Goal: Information Seeking & Learning: Learn about a topic

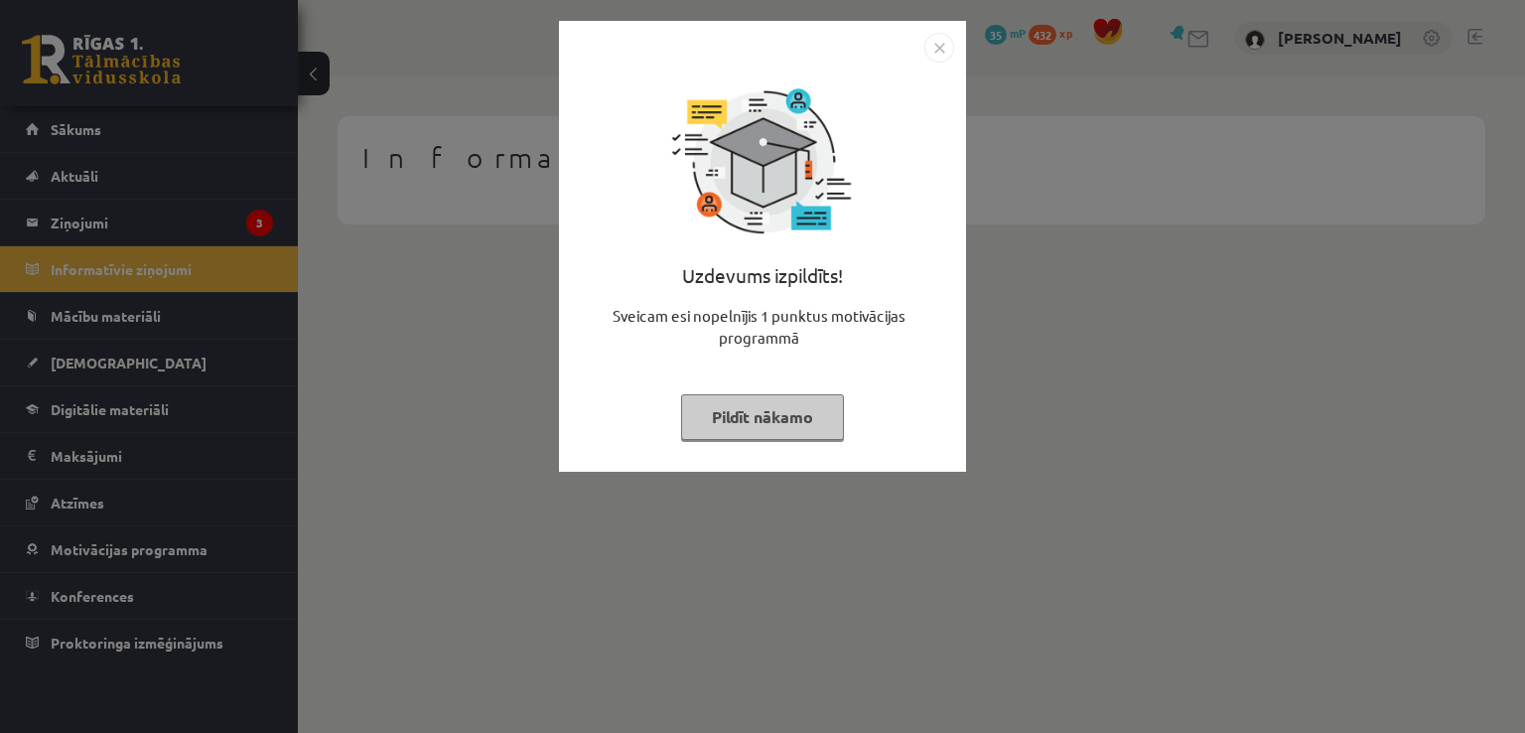
click at [781, 419] on button "Pildīt nākamo" at bounding box center [762, 417] width 163 height 46
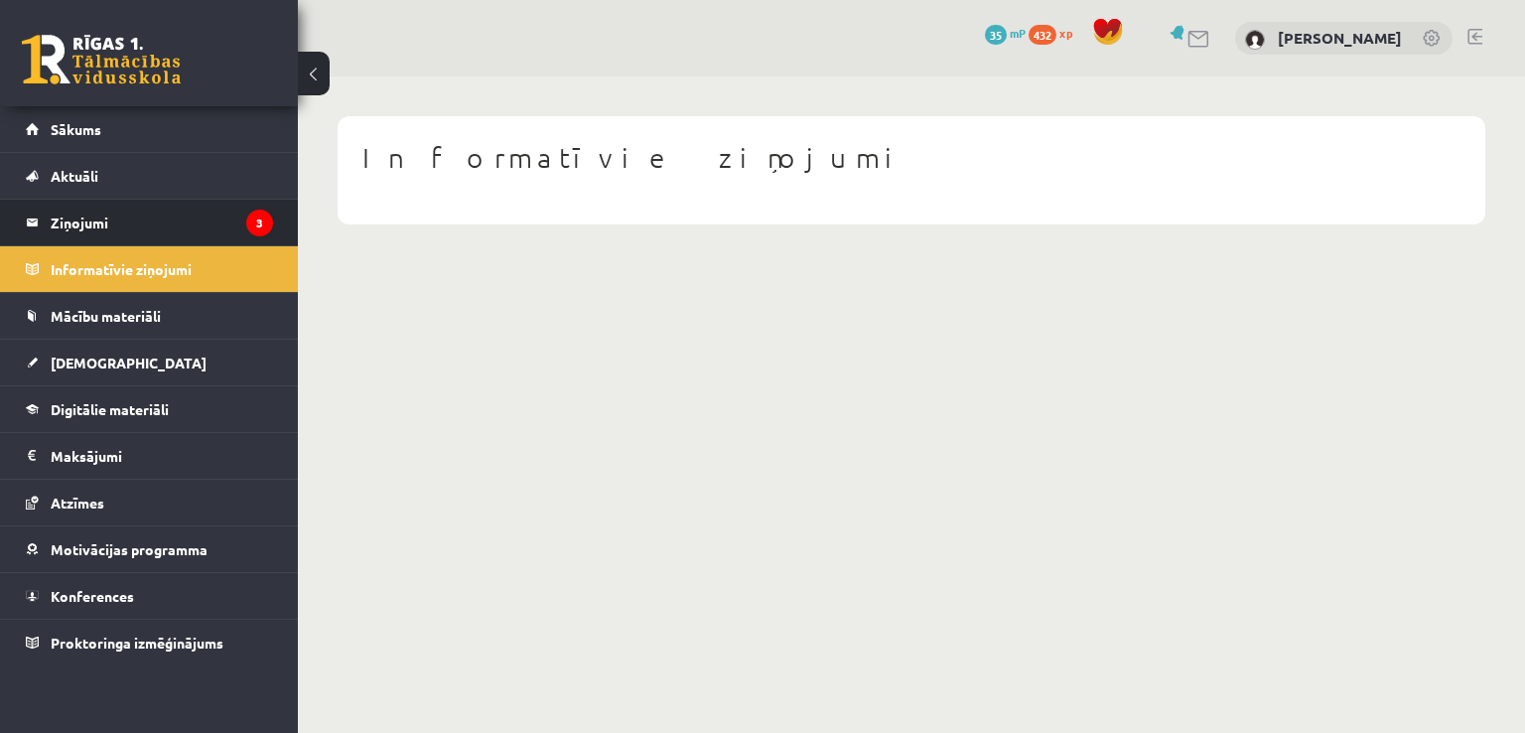
click at [132, 244] on li "Ziņojumi 3" at bounding box center [149, 223] width 298 height 48
click at [155, 227] on legend "Ziņojumi 3" at bounding box center [162, 223] width 222 height 46
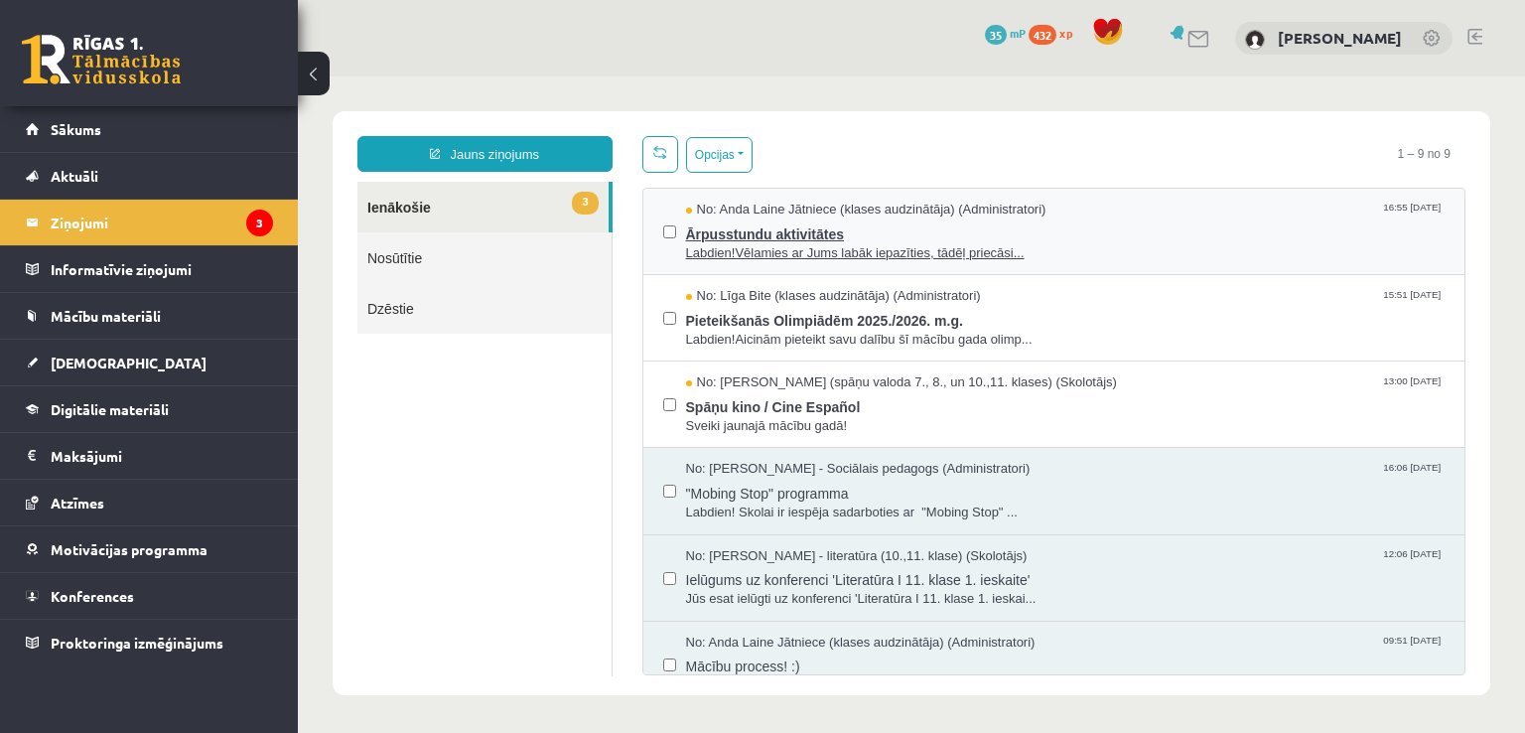
click at [935, 256] on span "Labdien!Vēlamies ar Jums labāk iepazīties, tādēļ priecāsi..." at bounding box center [1065, 253] width 759 height 19
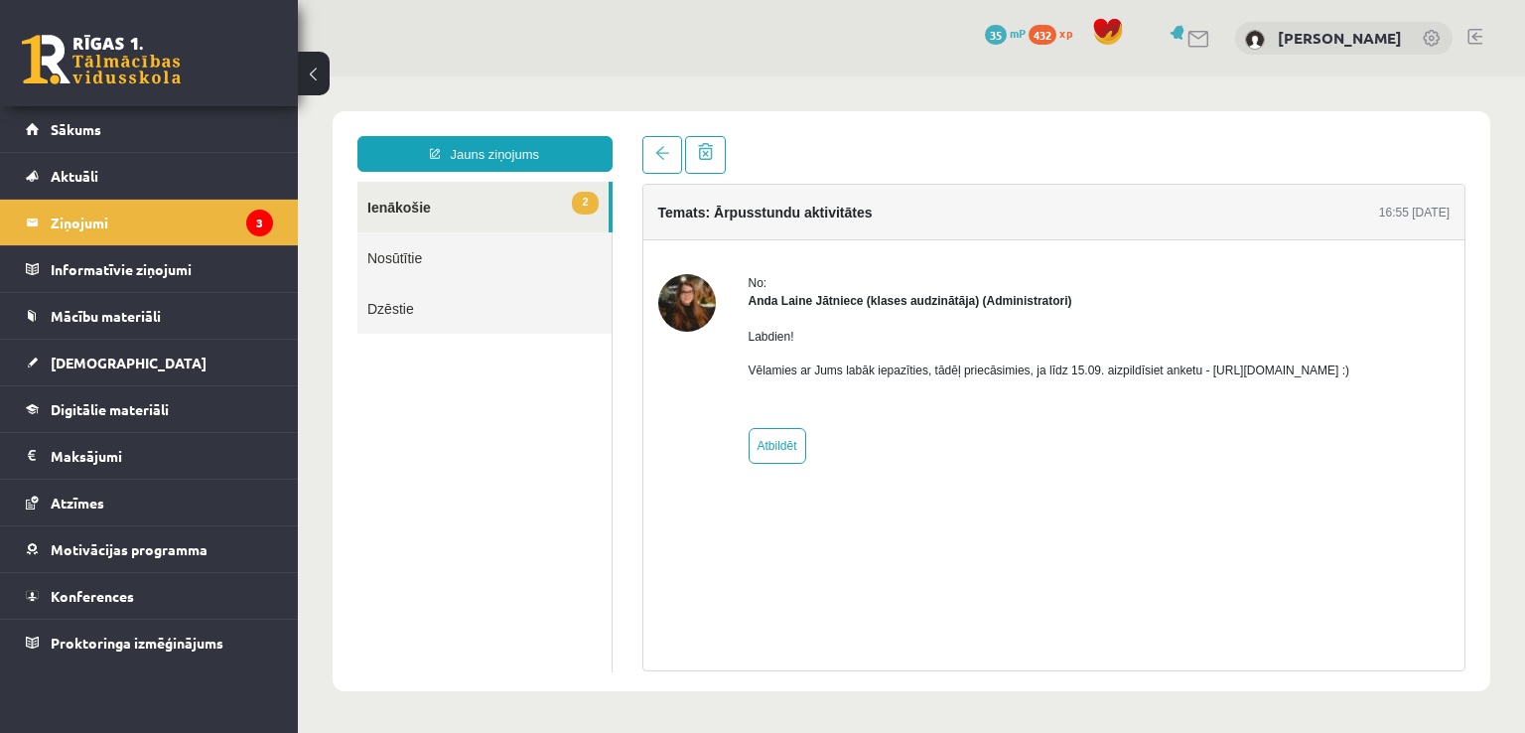
drag, startPoint x: 1193, startPoint y: 369, endPoint x: 1415, endPoint y: 378, distance: 221.6
click at [1350, 378] on p "Vēlamies ar Jums labāk iepazīties, tādēļ priecāsimies, ja līdz 15.09. aizpildīs…" at bounding box center [1050, 370] width 602 height 18
click at [112, 128] on link "Sākums" at bounding box center [149, 129] width 247 height 46
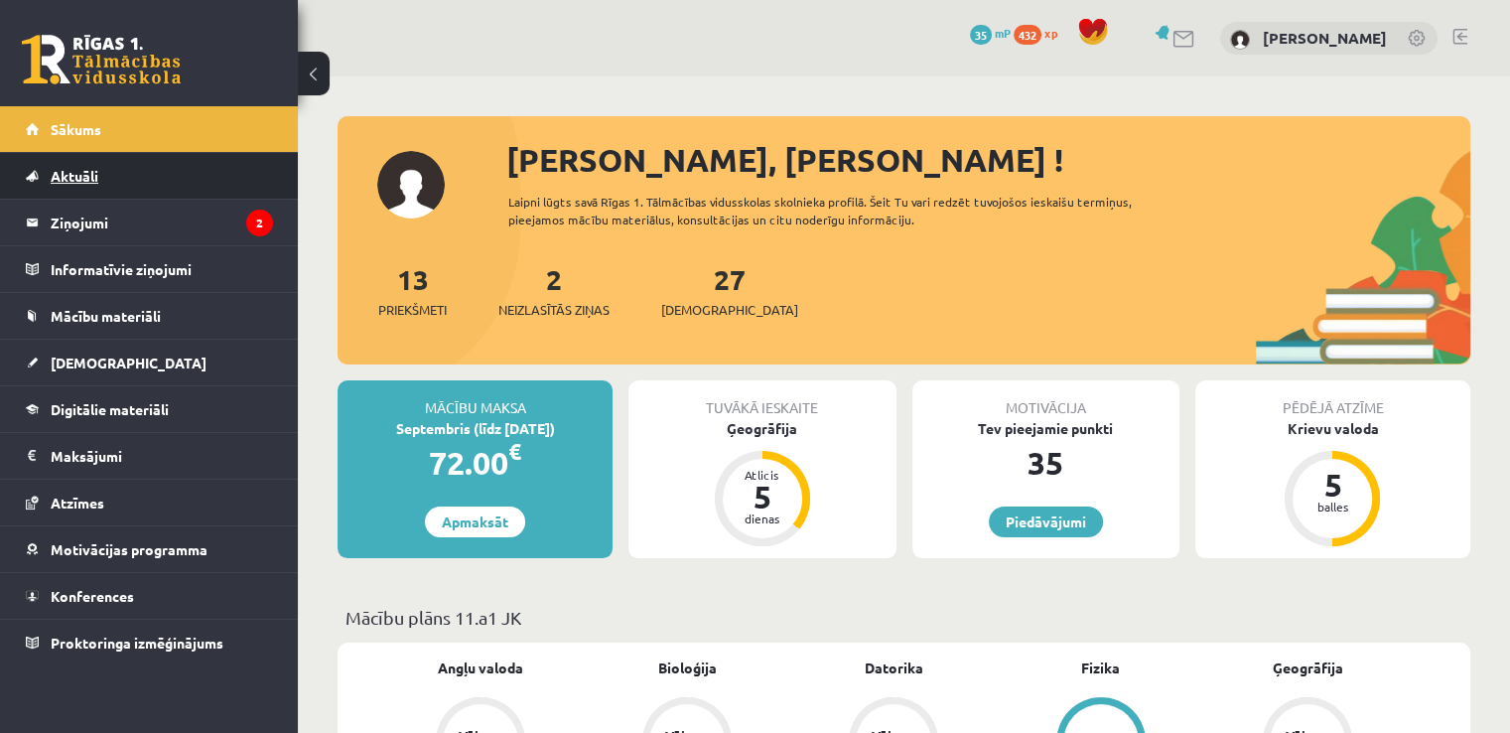
click at [87, 177] on span "Aktuāli" at bounding box center [75, 176] width 48 height 18
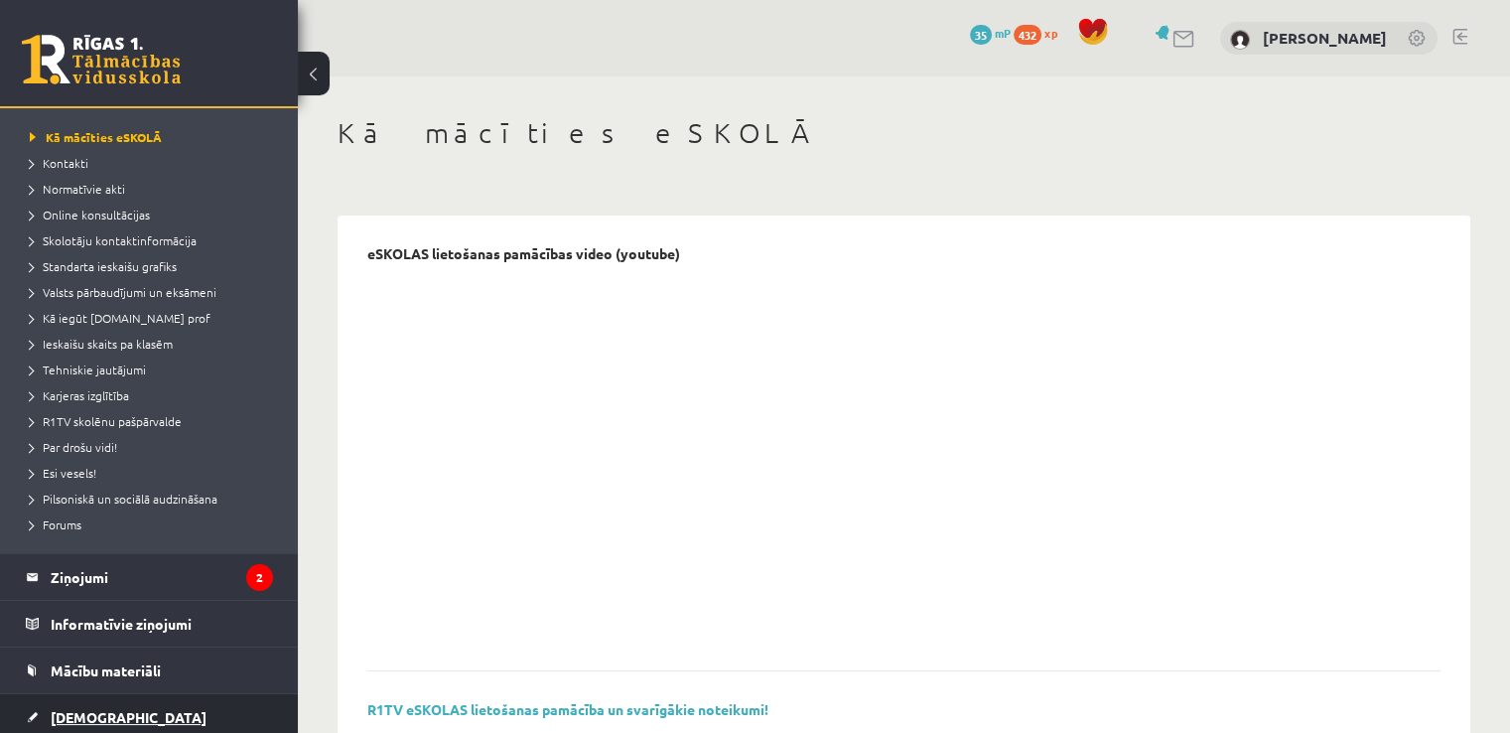
scroll to position [199, 0]
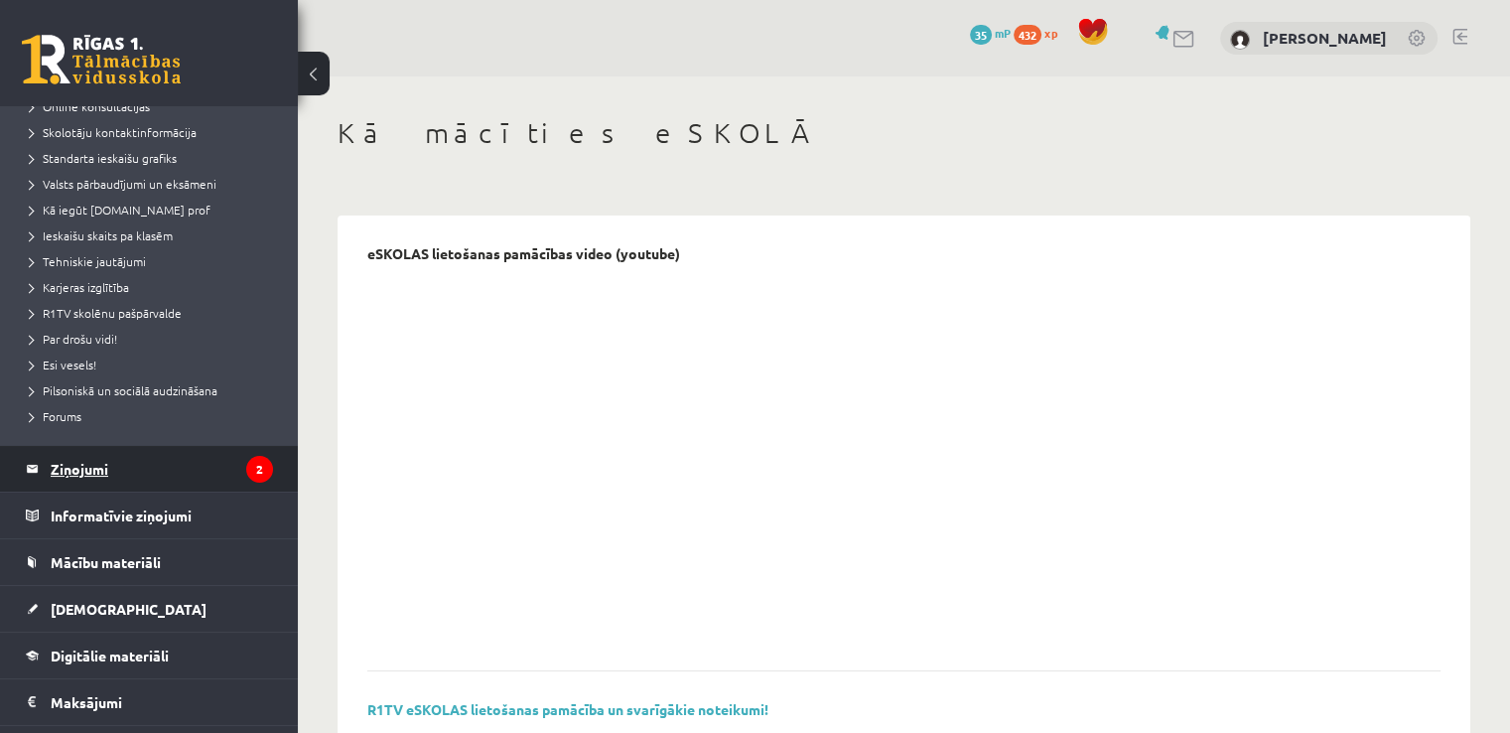
click at [194, 452] on legend "Ziņojumi 2" at bounding box center [162, 469] width 222 height 46
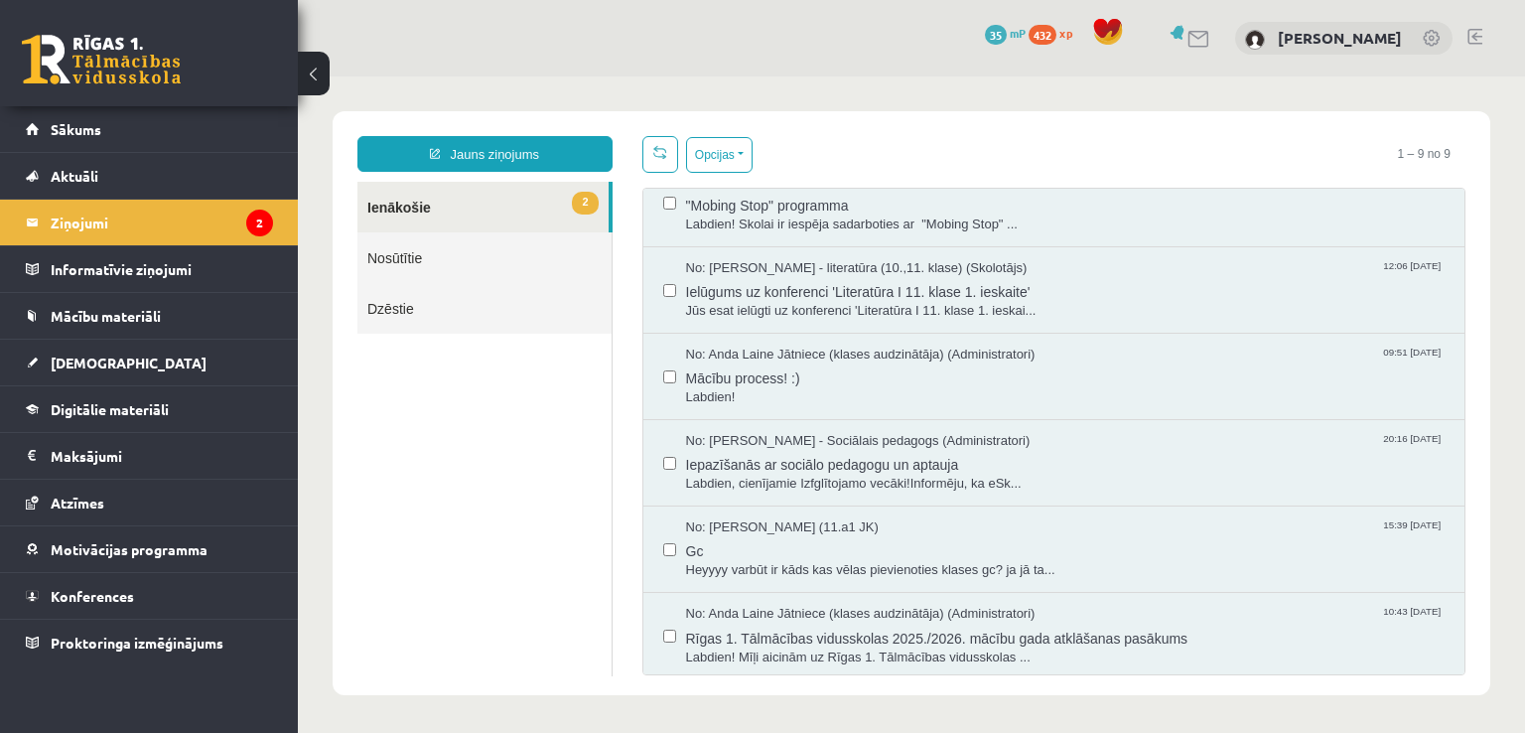
scroll to position [290, 0]
click at [814, 554] on span "Gc" at bounding box center [1065, 546] width 759 height 25
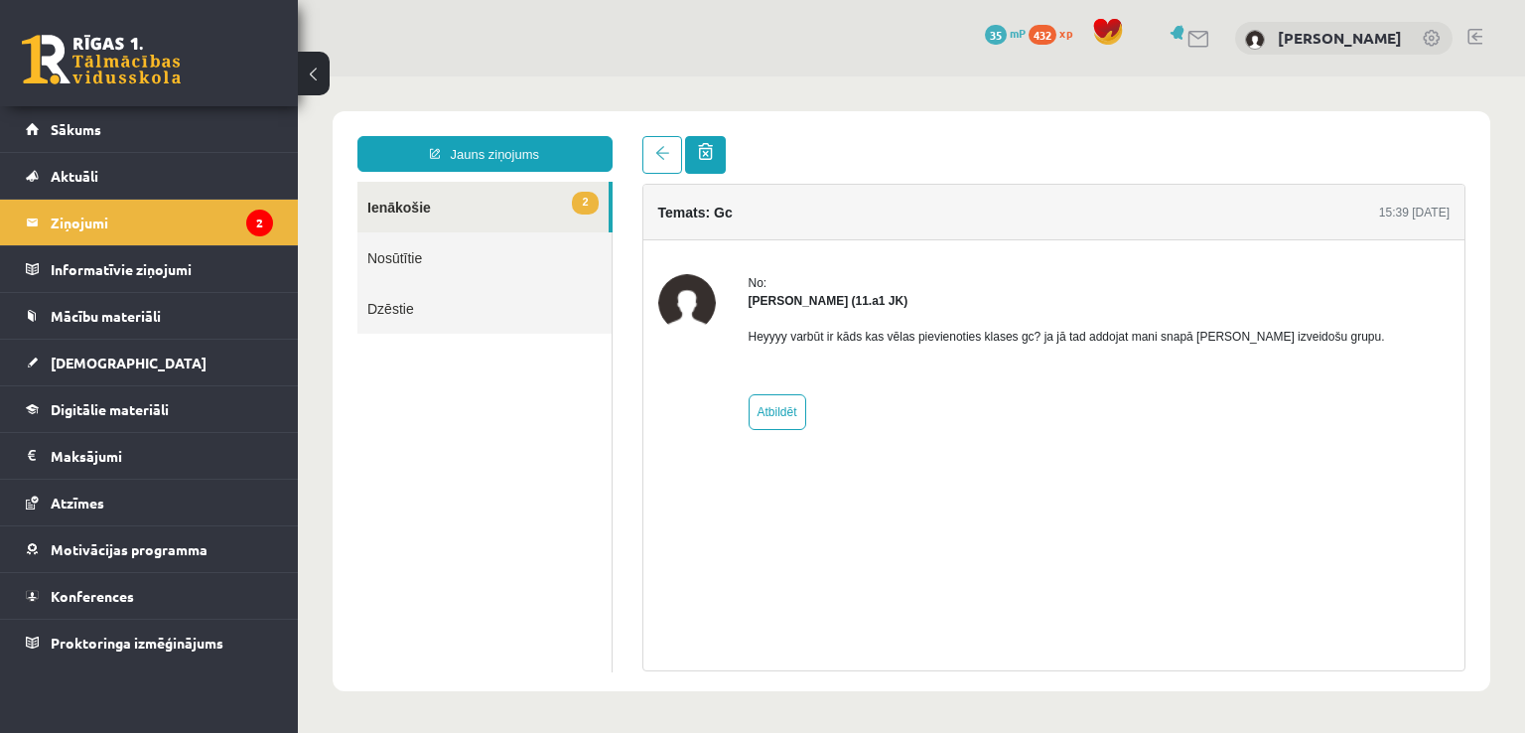
scroll to position [0, 0]
click at [648, 157] on link at bounding box center [662, 155] width 40 height 38
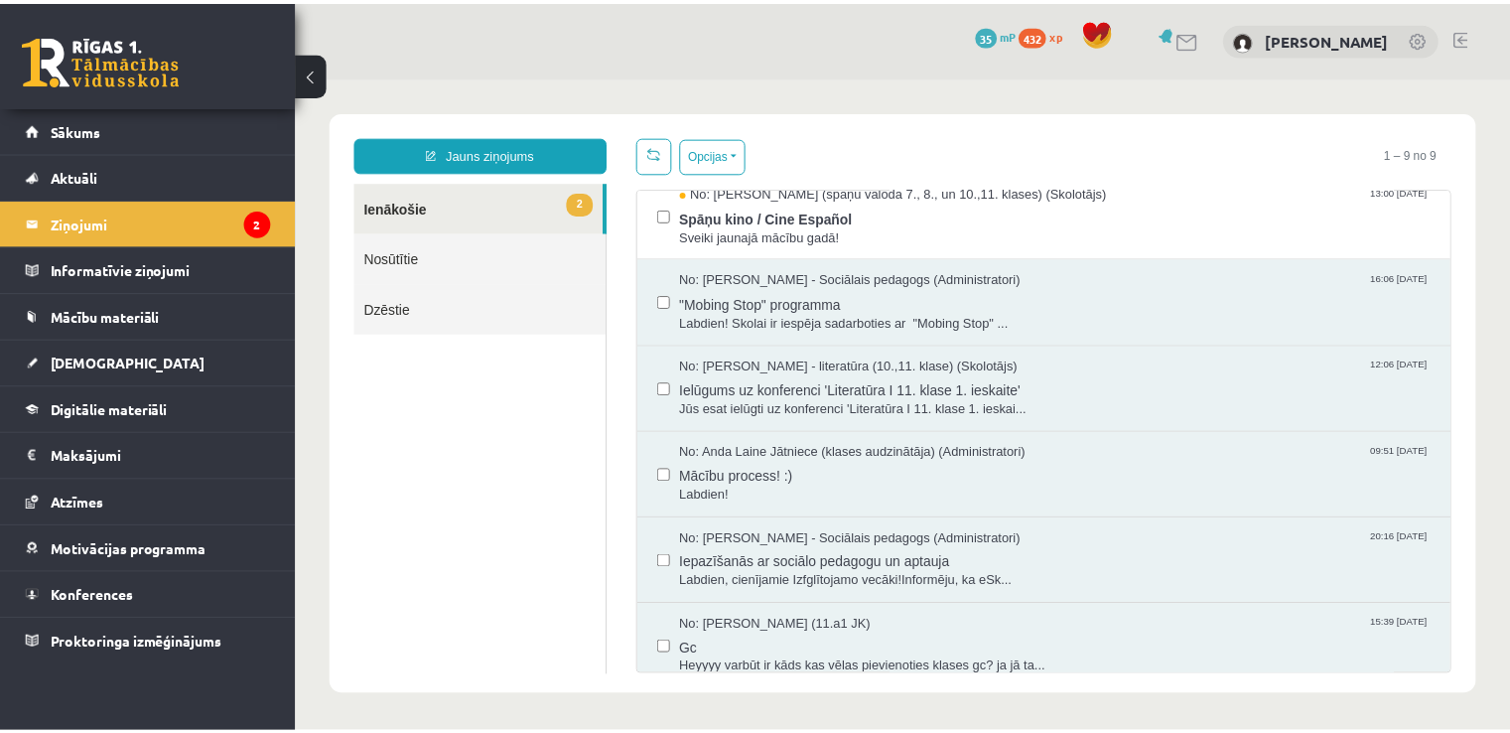
scroll to position [290, 0]
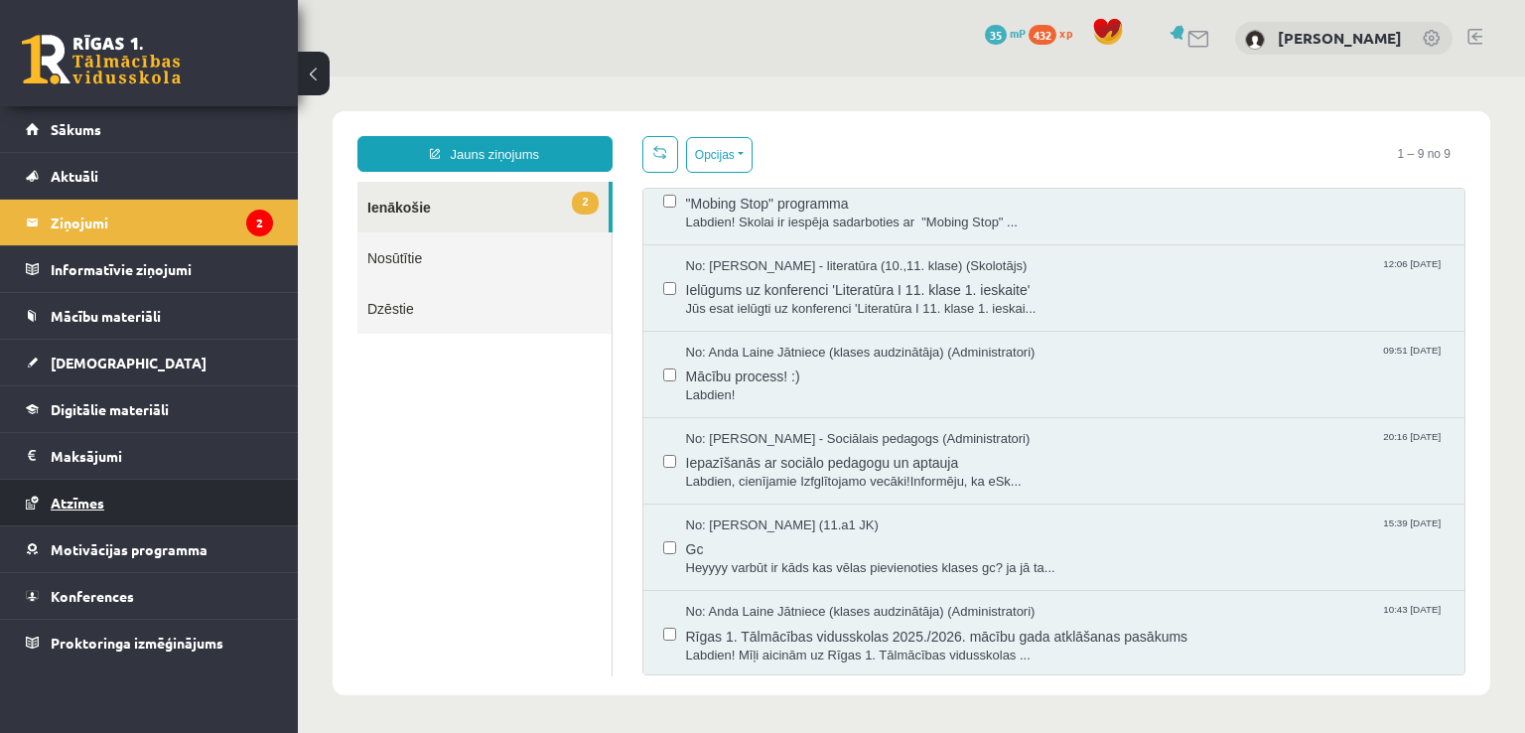
click at [89, 501] on span "Atzīmes" at bounding box center [78, 502] width 54 height 18
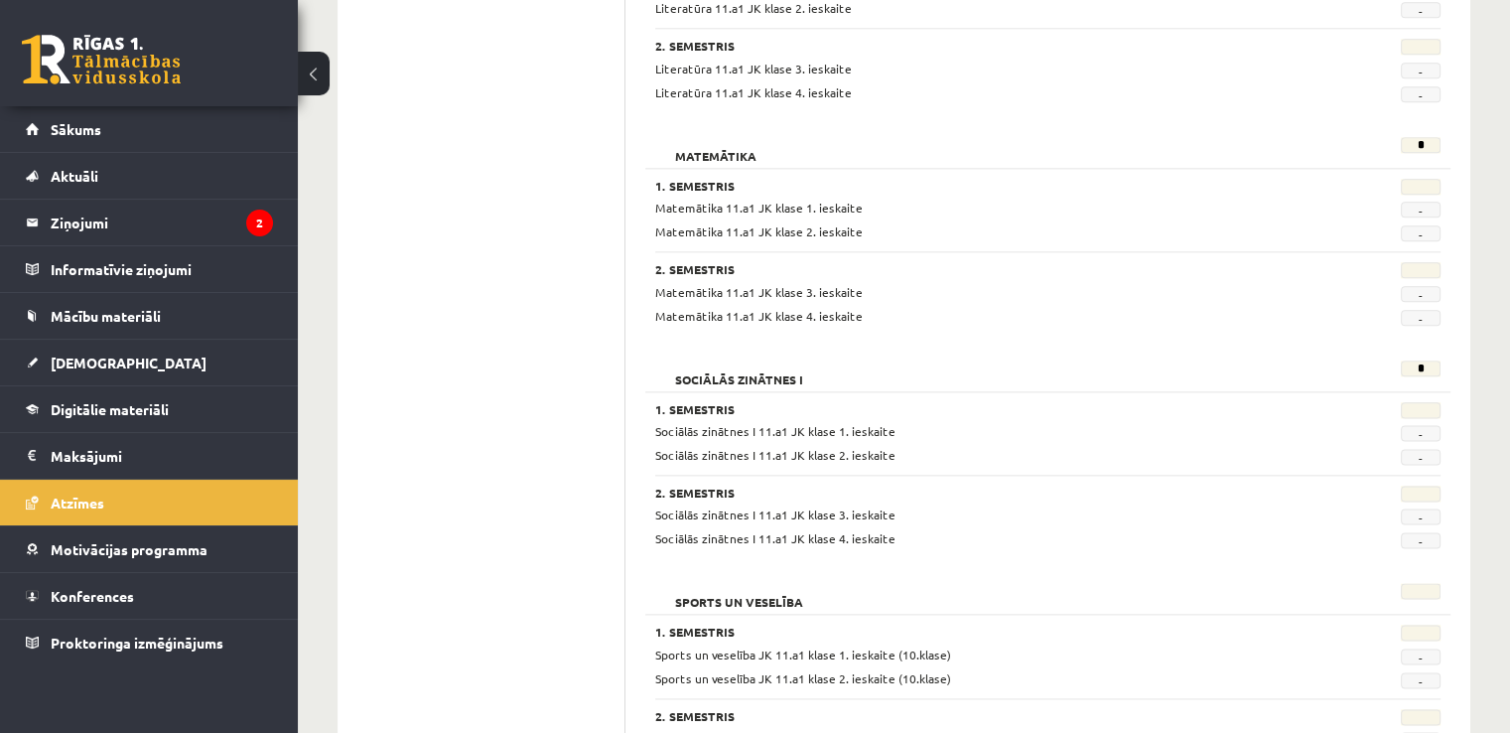
scroll to position [2540, 0]
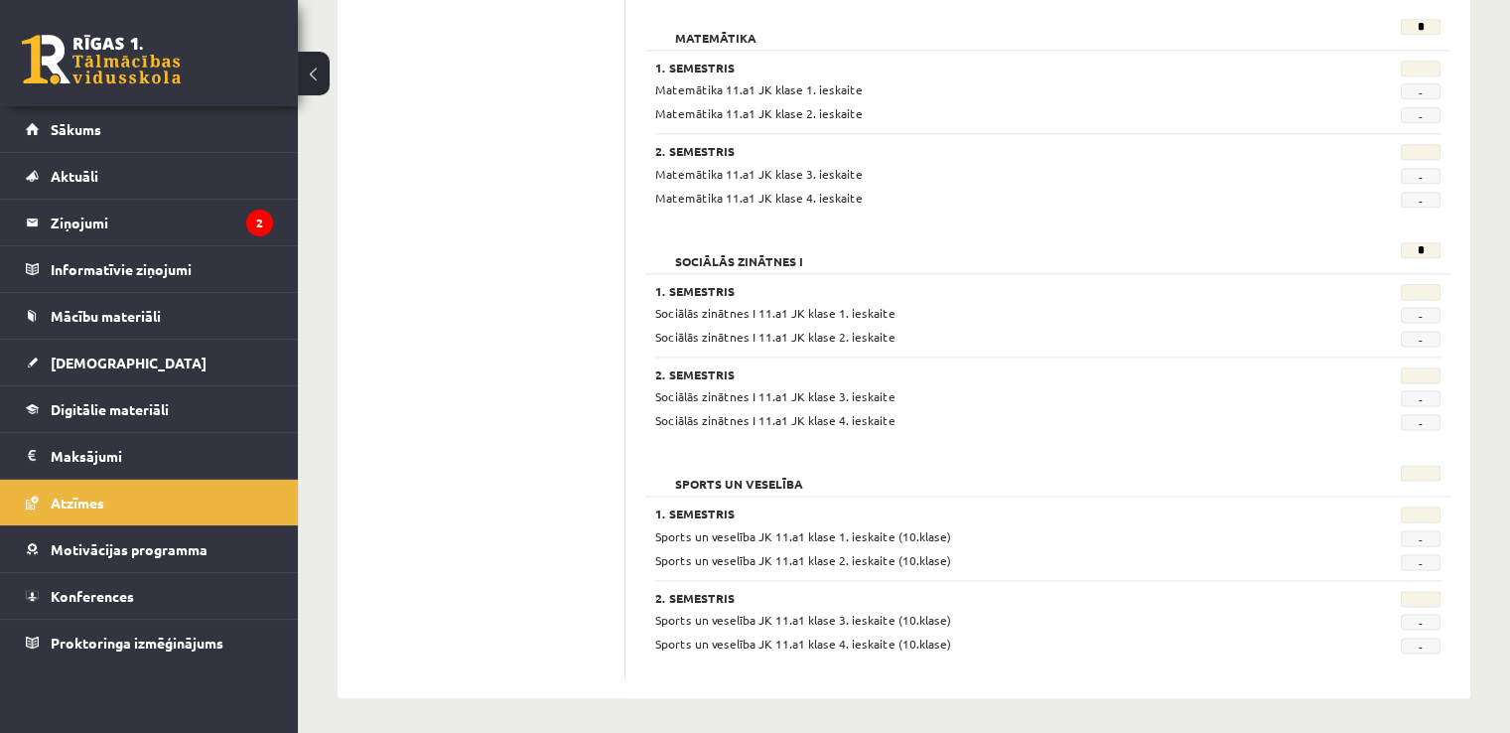
click at [1418, 537] on span "-" at bounding box center [1421, 538] width 40 height 16
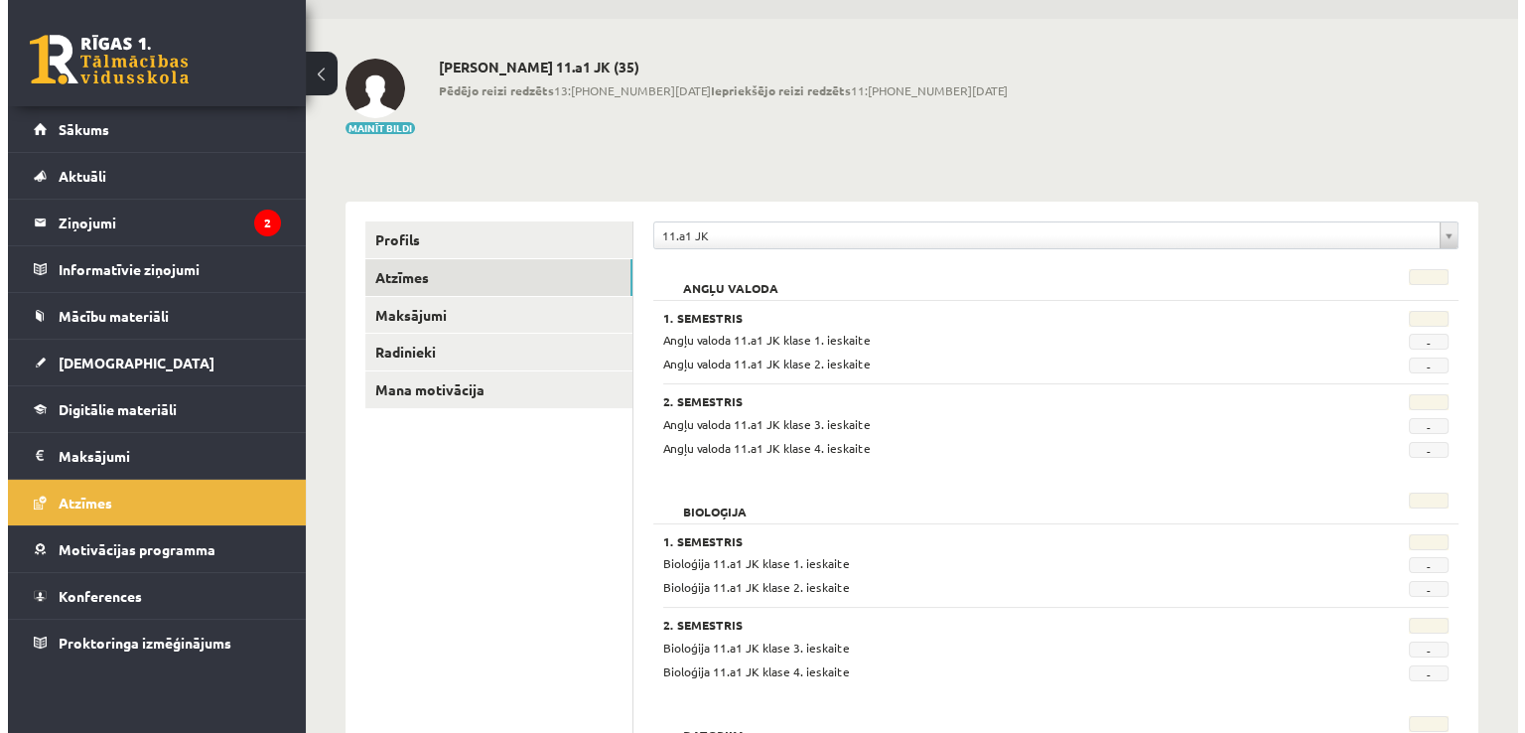
scroll to position [0, 0]
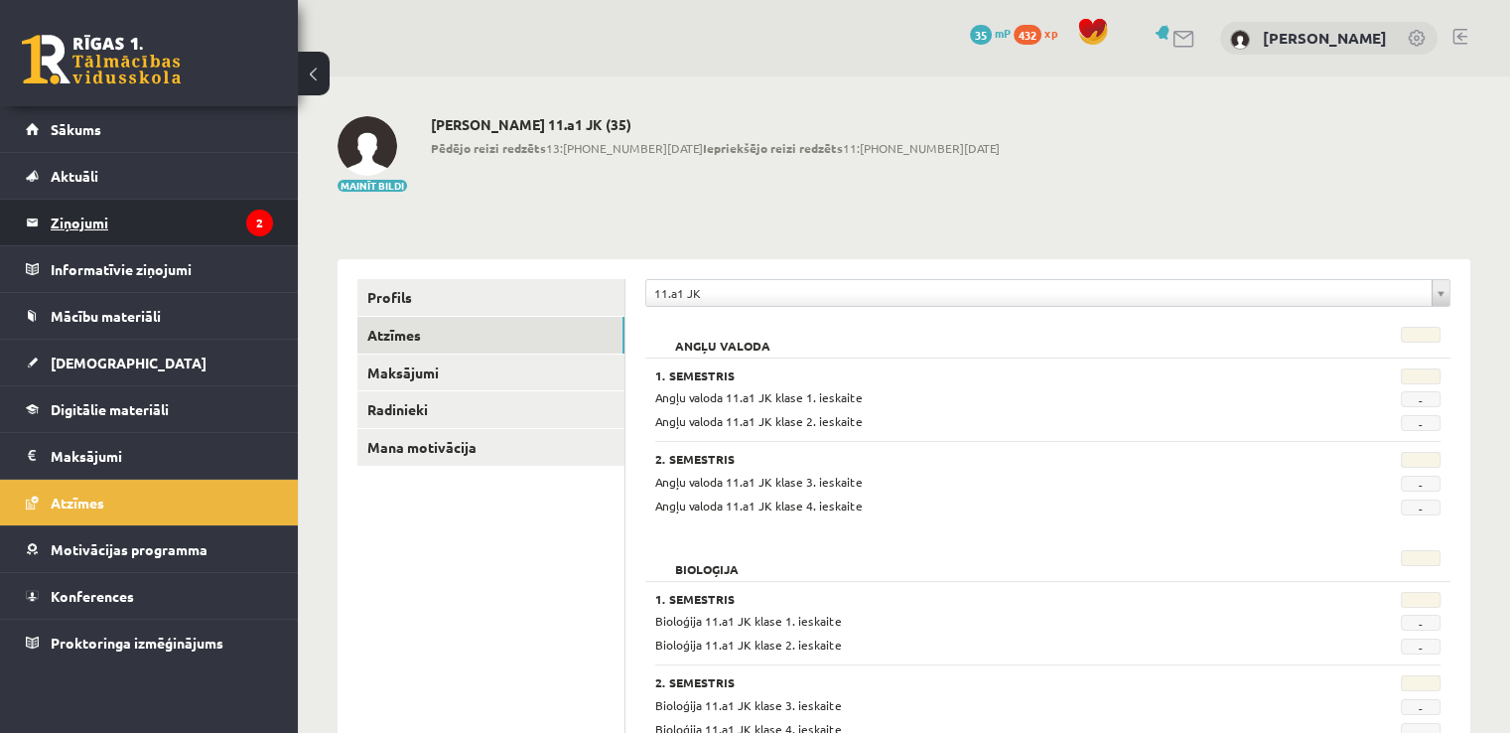
click at [86, 220] on legend "Ziņojumi 2" at bounding box center [162, 223] width 222 height 46
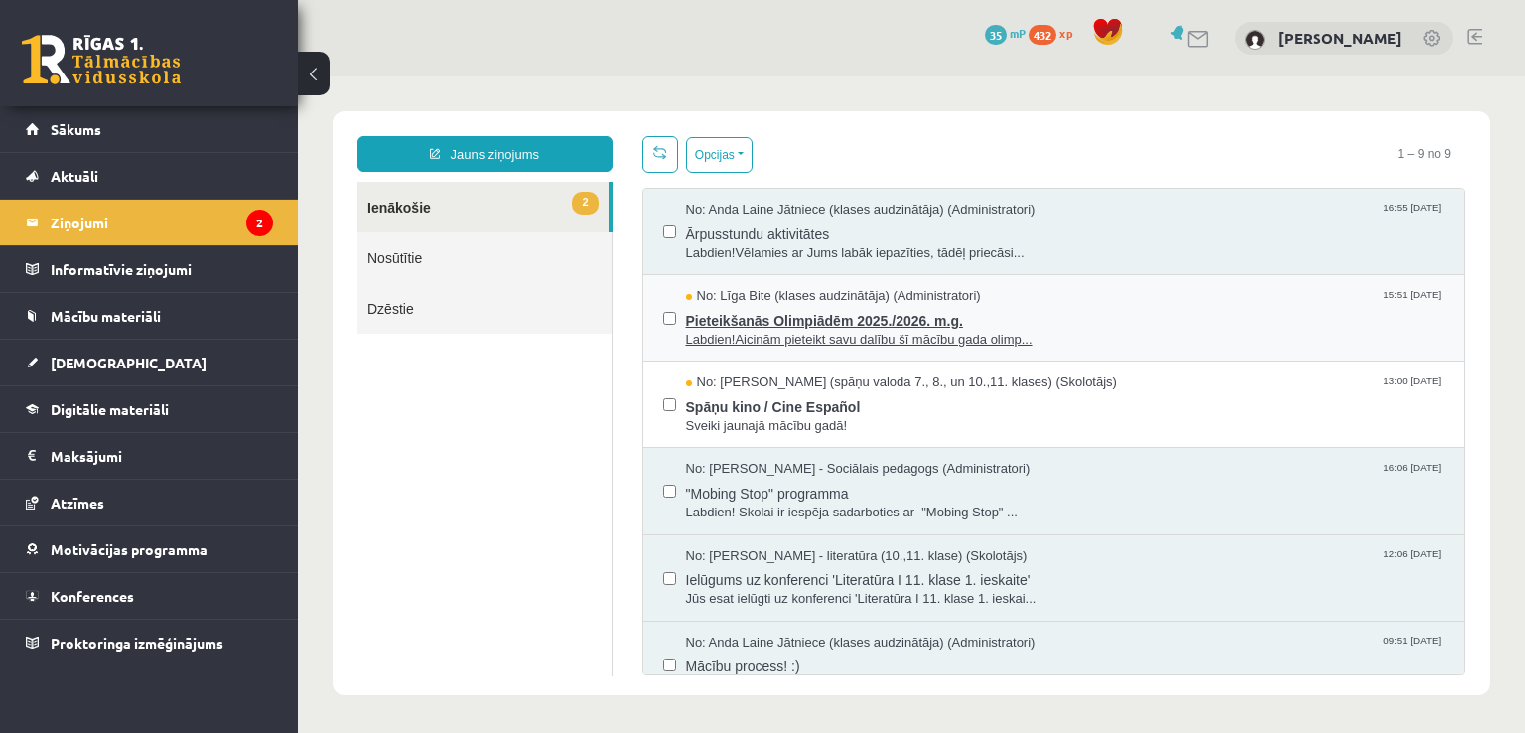
click at [836, 315] on span "Pieteikšanās Olimpiādēm 2025./2026. m.g." at bounding box center [1065, 318] width 759 height 25
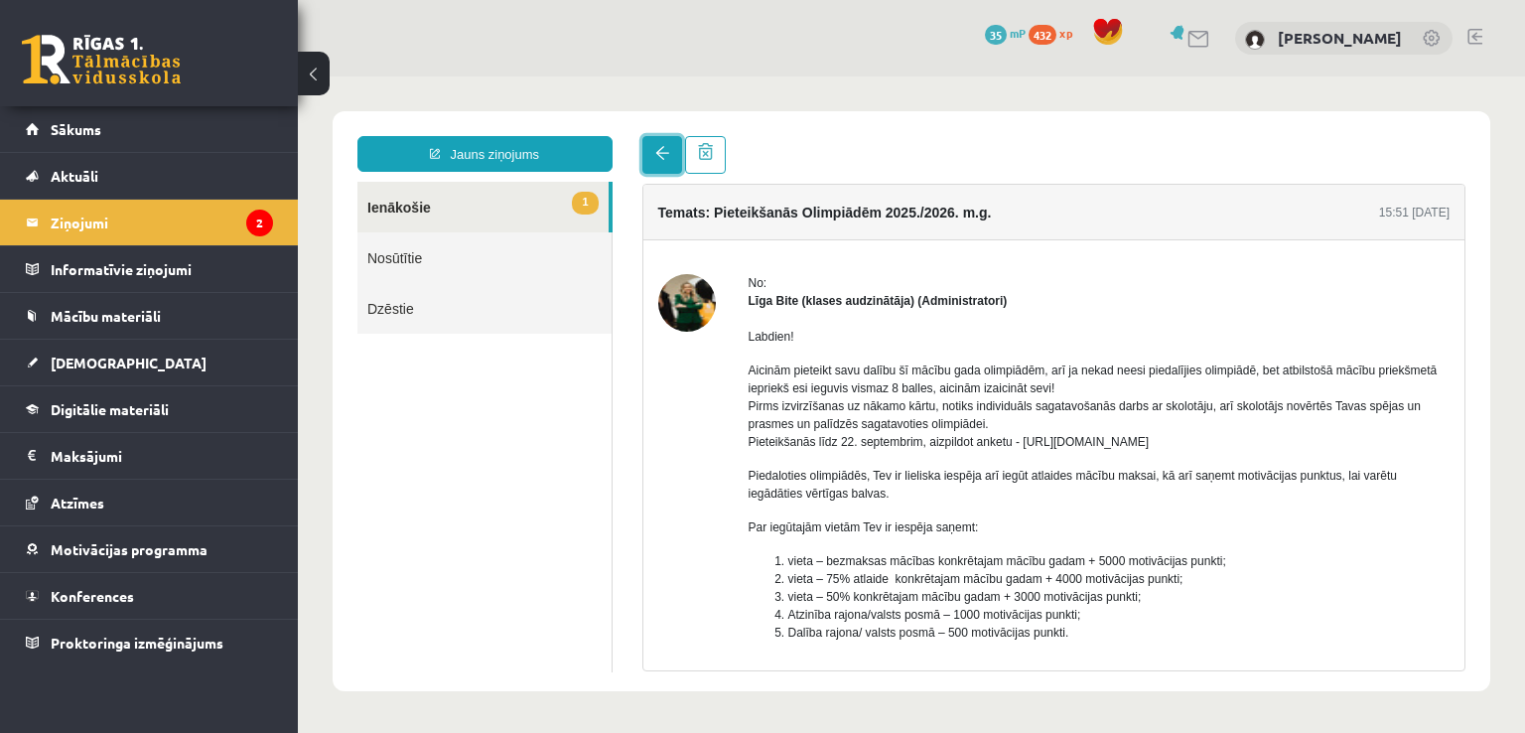
click at [652, 146] on link at bounding box center [662, 155] width 40 height 38
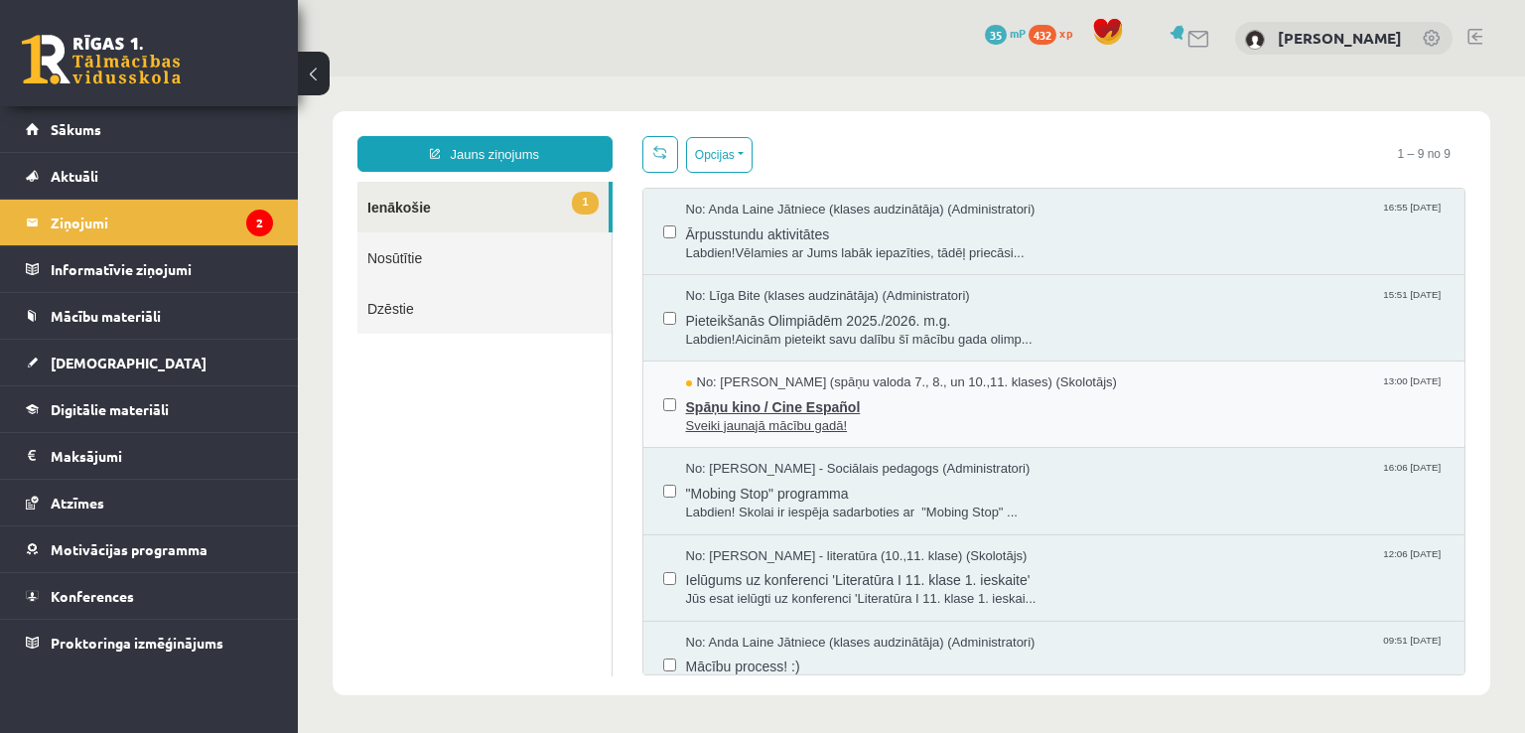
click at [796, 402] on span "Spāņu kino / Cine Español" at bounding box center [1065, 404] width 759 height 25
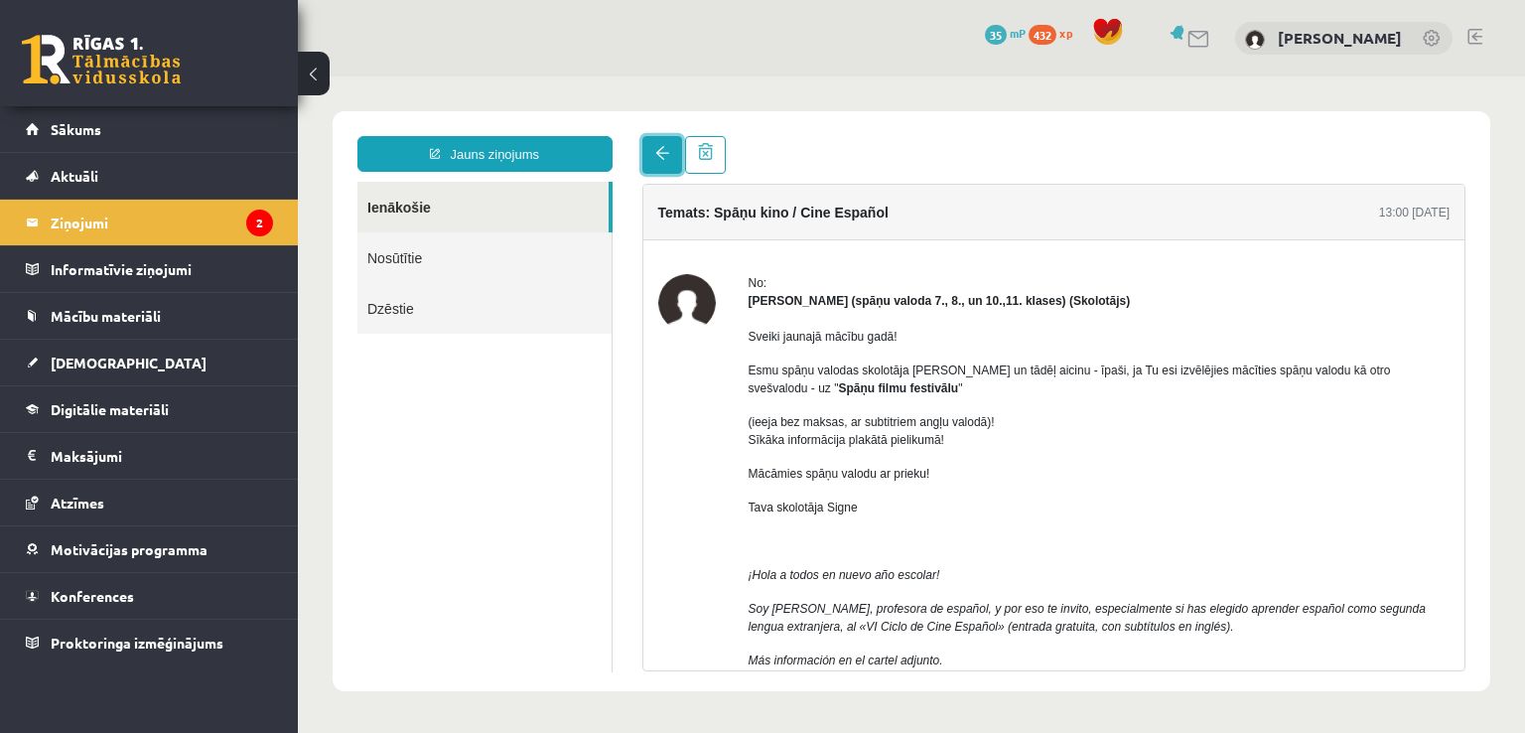
click at [644, 152] on link at bounding box center [662, 155] width 40 height 38
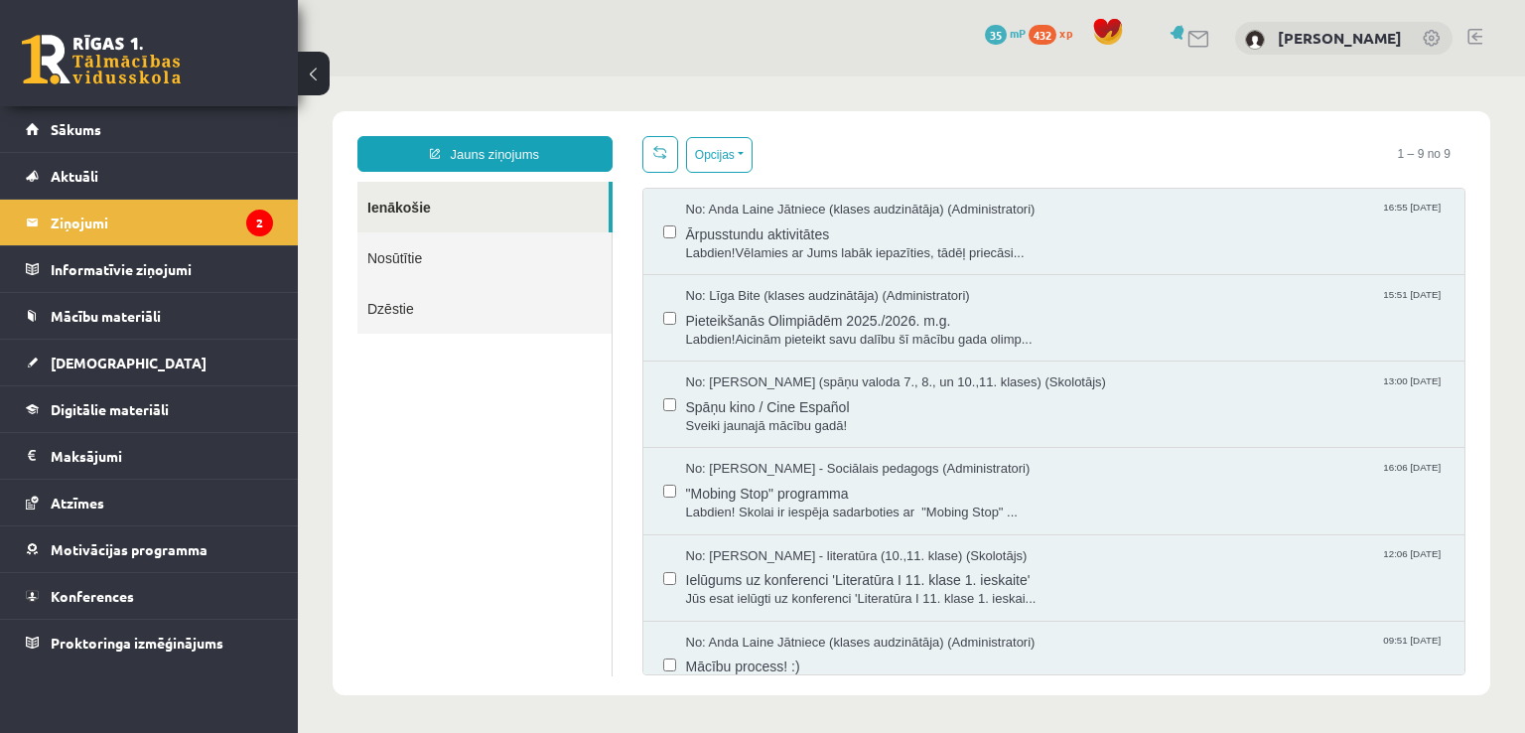
click at [644, 151] on link at bounding box center [660, 154] width 36 height 37
click at [159, 225] on legend "Ziņojumi 2" at bounding box center [162, 223] width 222 height 46
click at [128, 415] on link "Digitālie materiāli" at bounding box center [149, 409] width 247 height 46
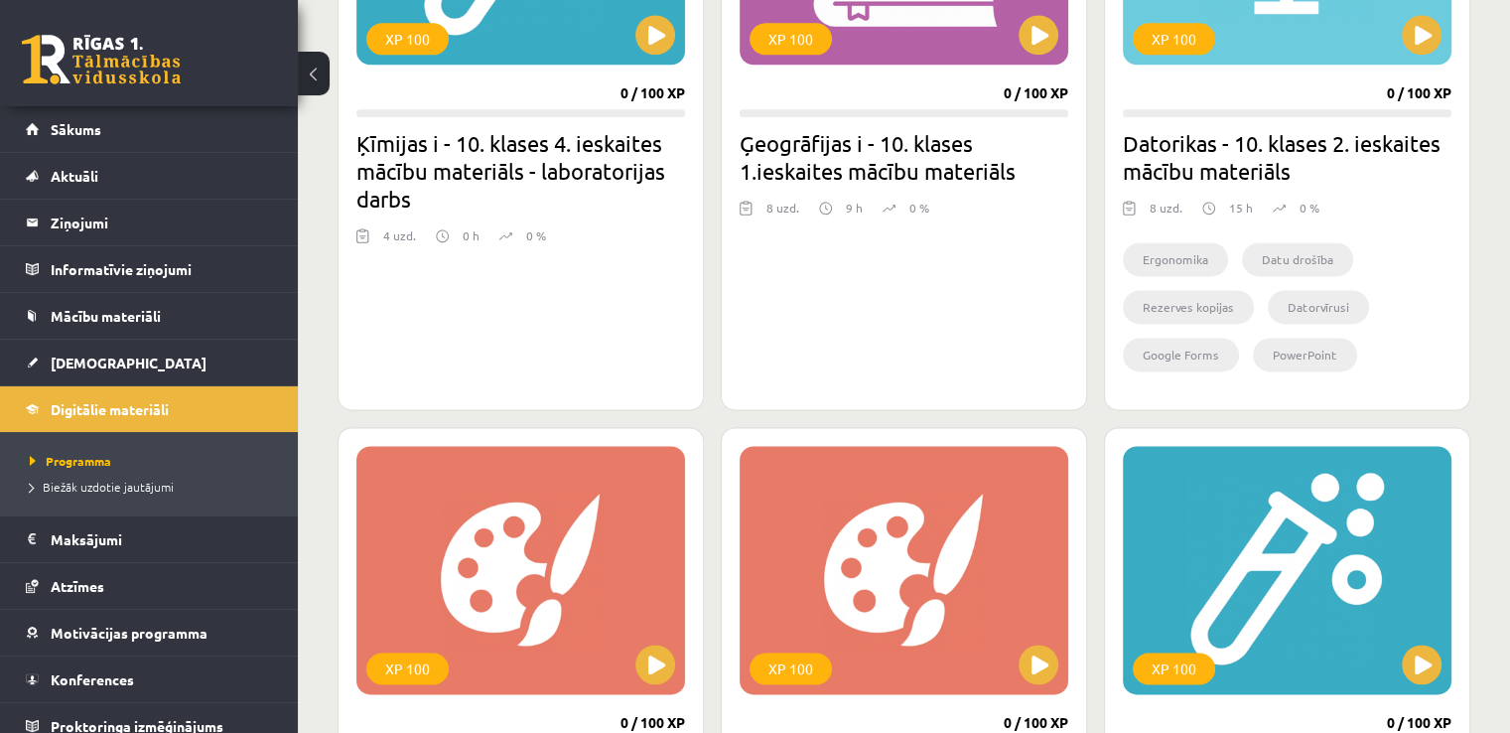
scroll to position [2824, 0]
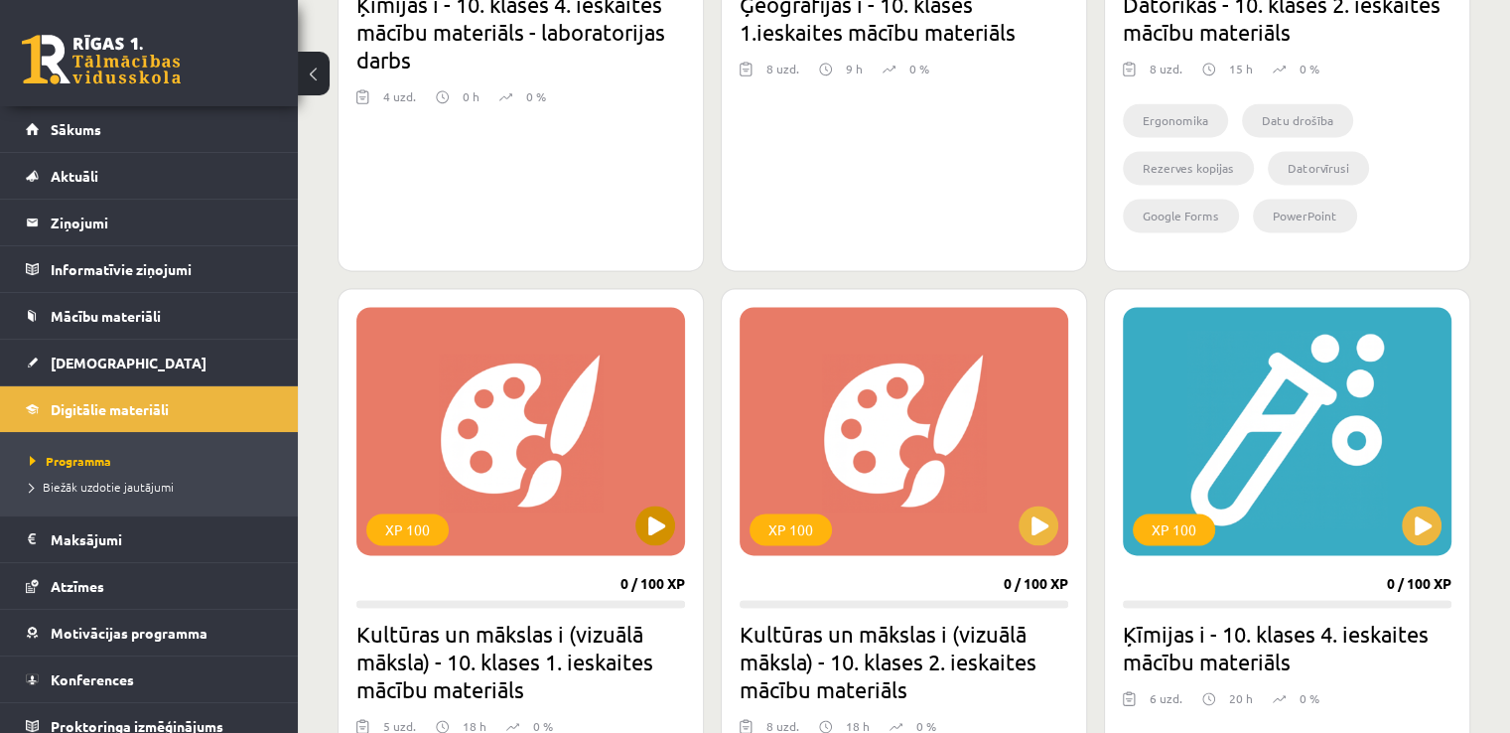
click at [425, 455] on div "XP 100" at bounding box center [520, 431] width 329 height 248
